Goal: Register for event/course

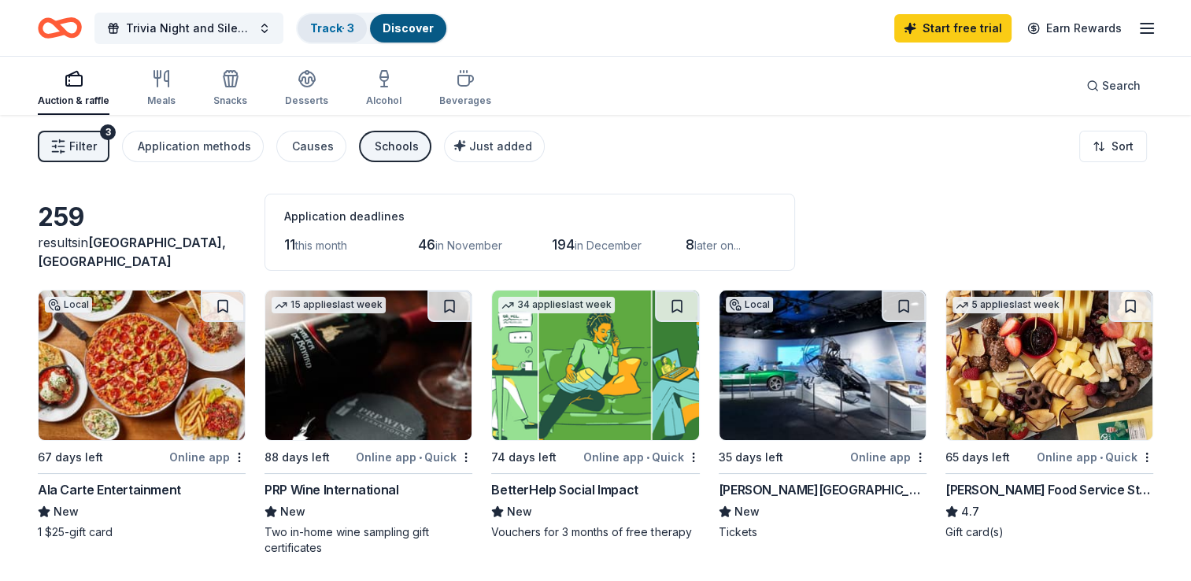
click at [330, 22] on link "Track · 3" at bounding box center [332, 27] width 44 height 13
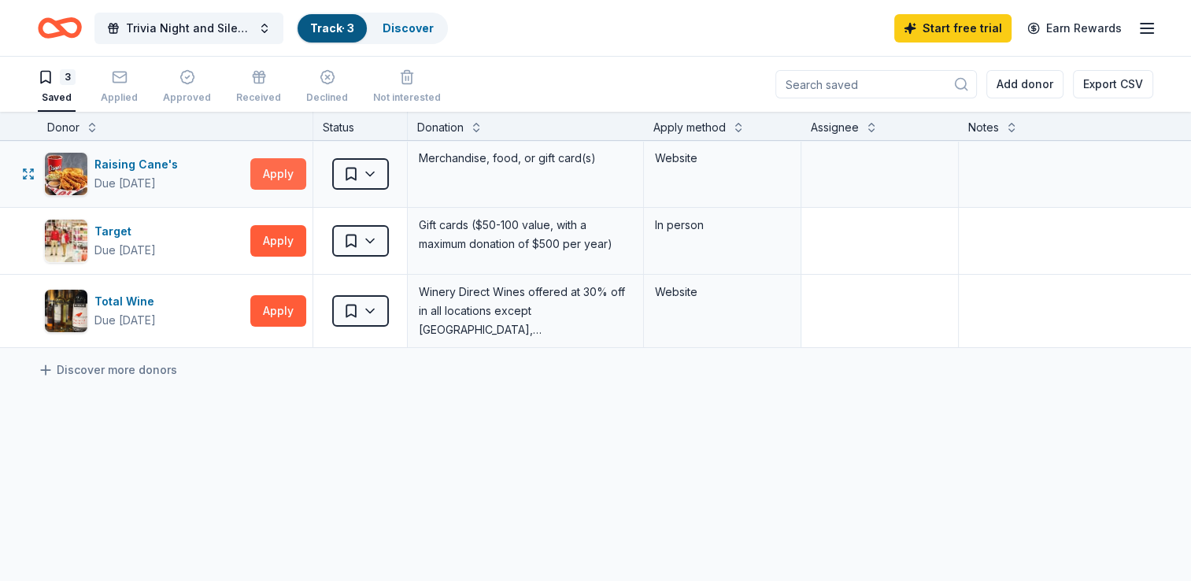
click at [287, 168] on button "Apply" at bounding box center [278, 173] width 56 height 31
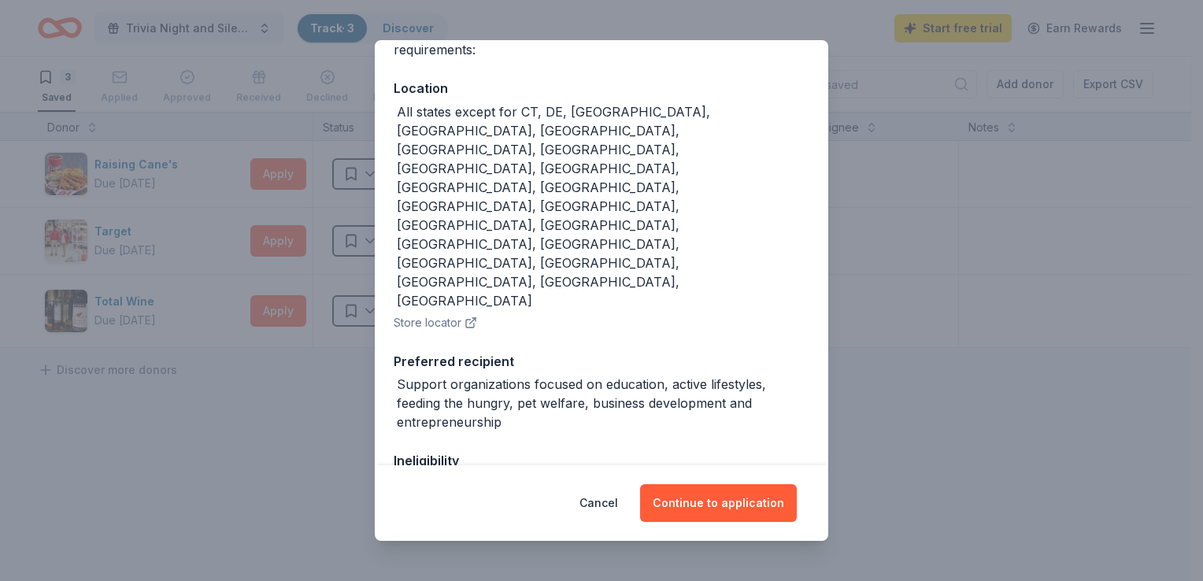
scroll to position [154, 0]
click at [686, 508] on button "Continue to application" at bounding box center [718, 503] width 157 height 38
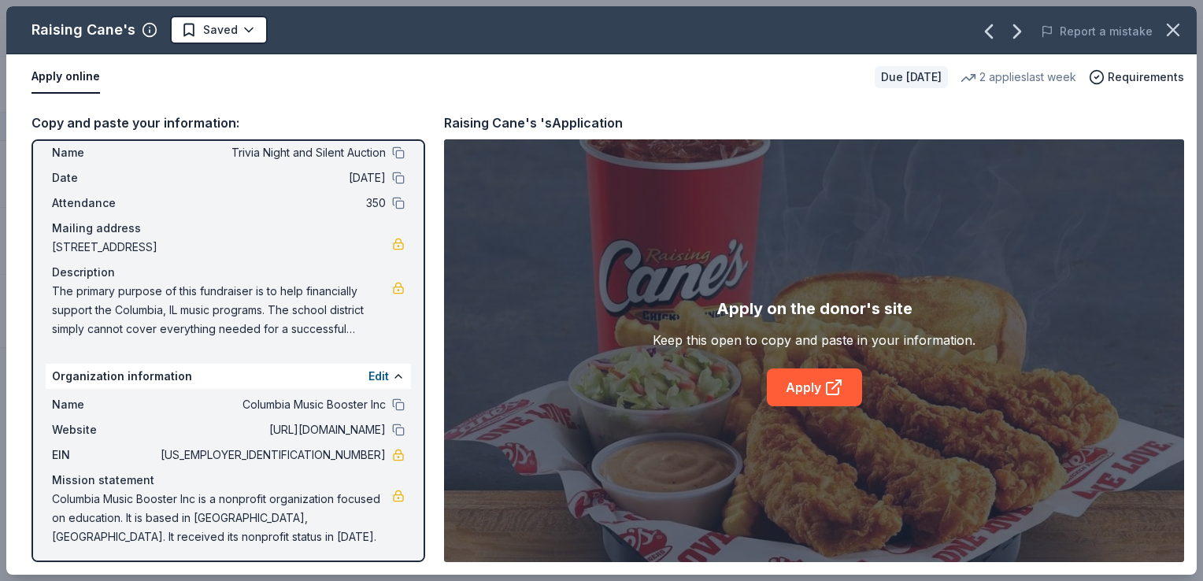
scroll to position [45, 0]
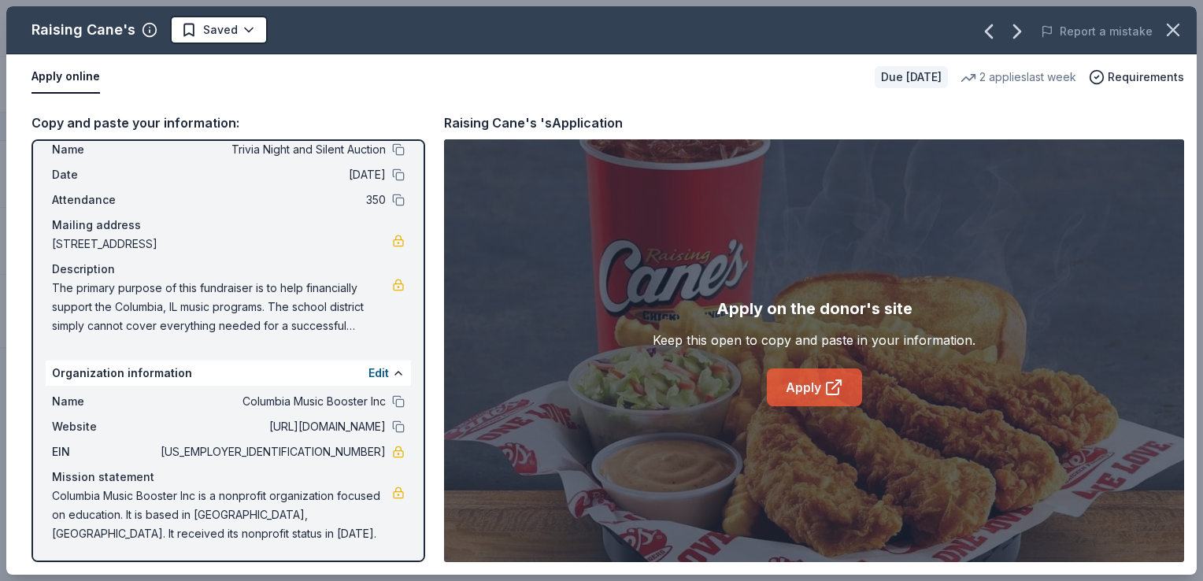
click at [824, 398] on link "Apply" at bounding box center [814, 387] width 95 height 38
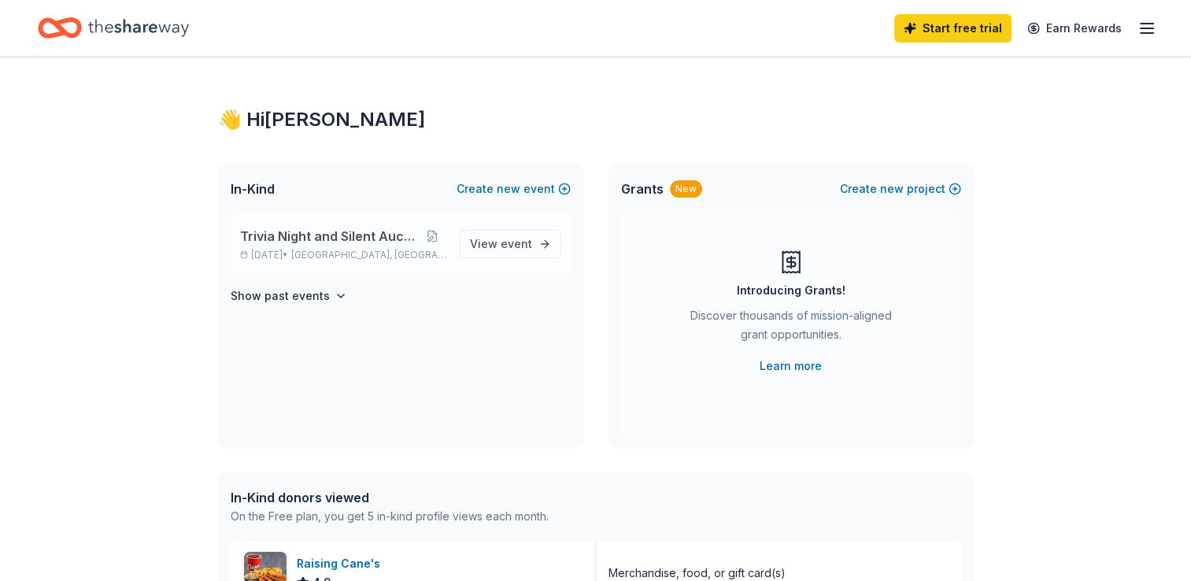
click at [280, 235] on span "Trivia Night and Silent Auction" at bounding box center [328, 236] width 177 height 19
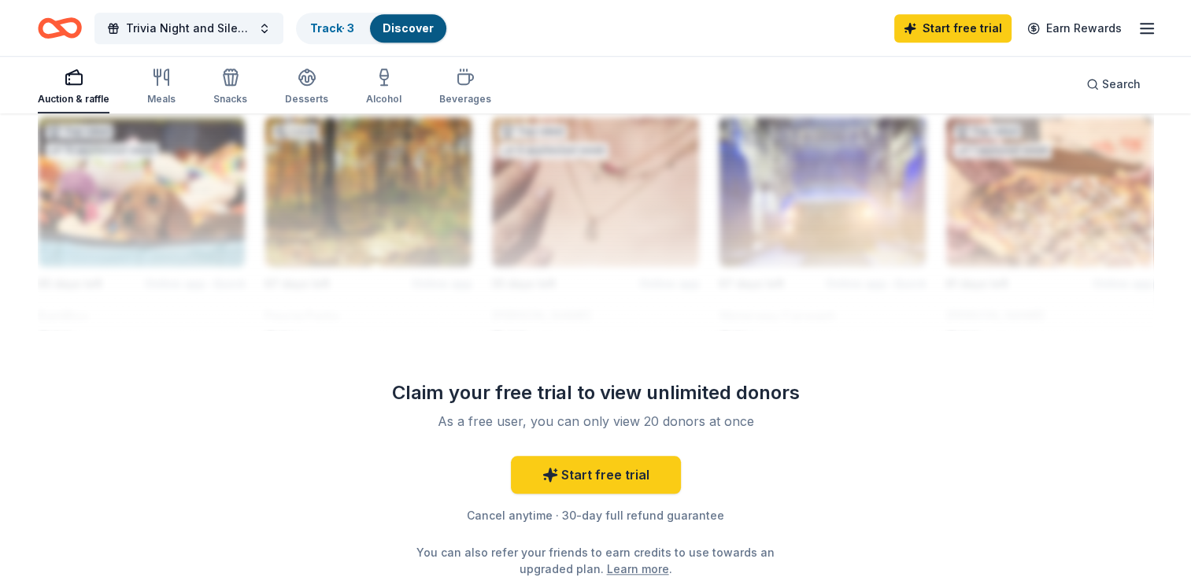
scroll to position [1470, 0]
